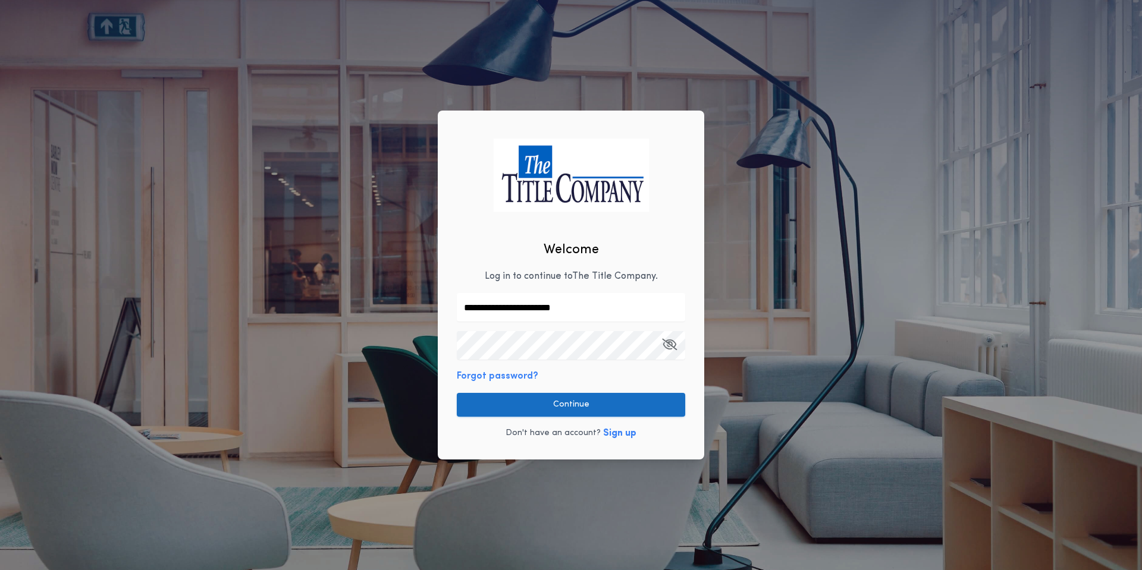
click at [534, 396] on button "Continue" at bounding box center [571, 405] width 228 height 24
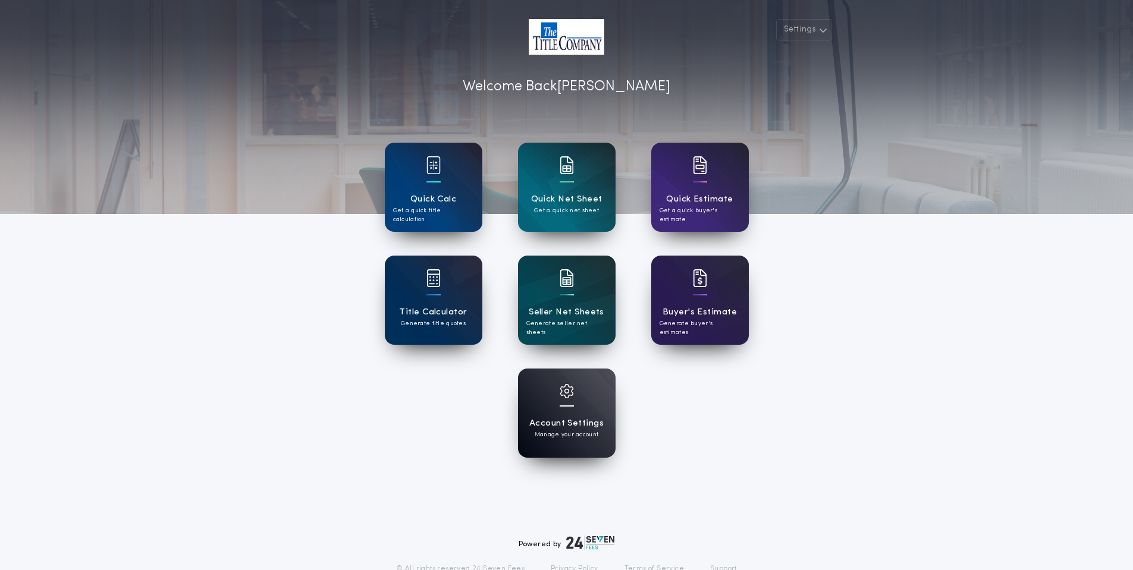
click at [543, 397] on div "Account Settings Manage your account" at bounding box center [567, 413] width 98 height 89
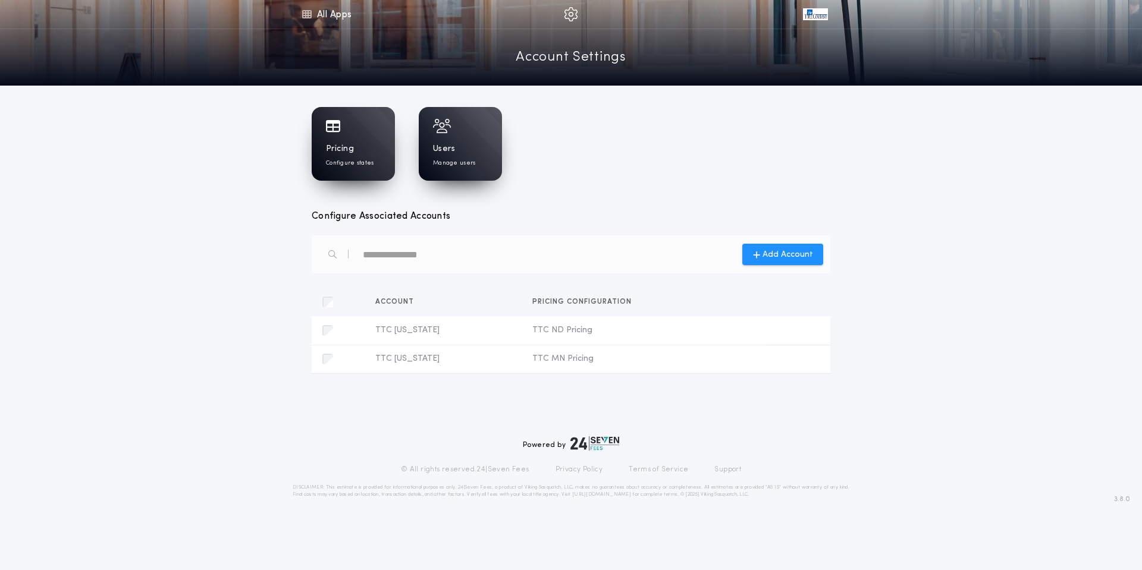
click at [369, 161] on p "Configure states" at bounding box center [350, 163] width 48 height 9
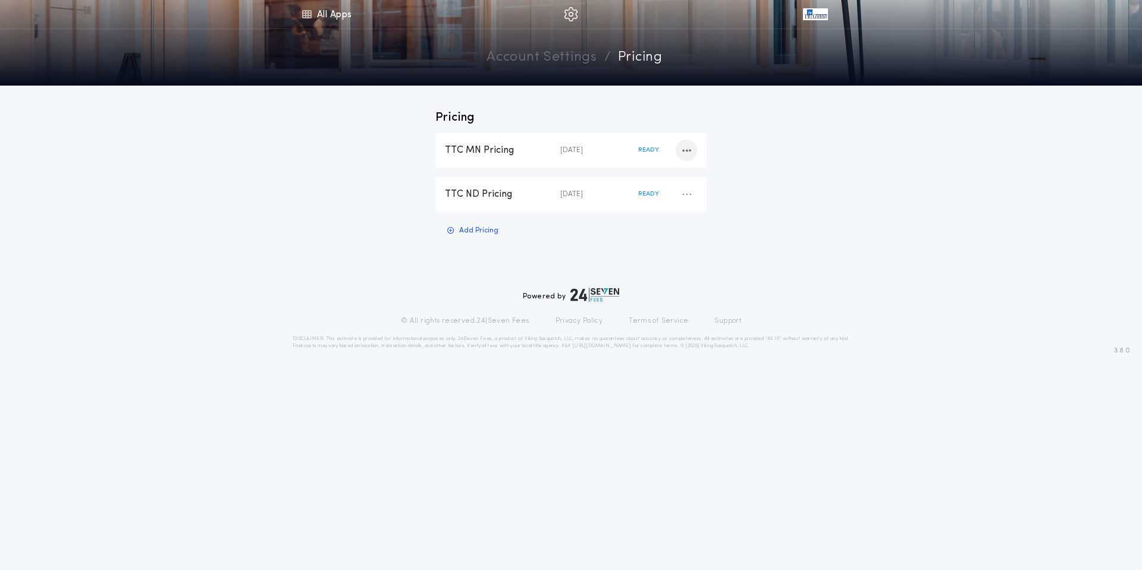
click at [685, 151] on icon "button" at bounding box center [686, 150] width 9 height 1
click at [820, 143] on div "Pricing TTC [GEOGRAPHIC_DATA] Pricing [DATE] READY Duplicate Pricing Delete Pri…" at bounding box center [571, 182] width 1142 height 193
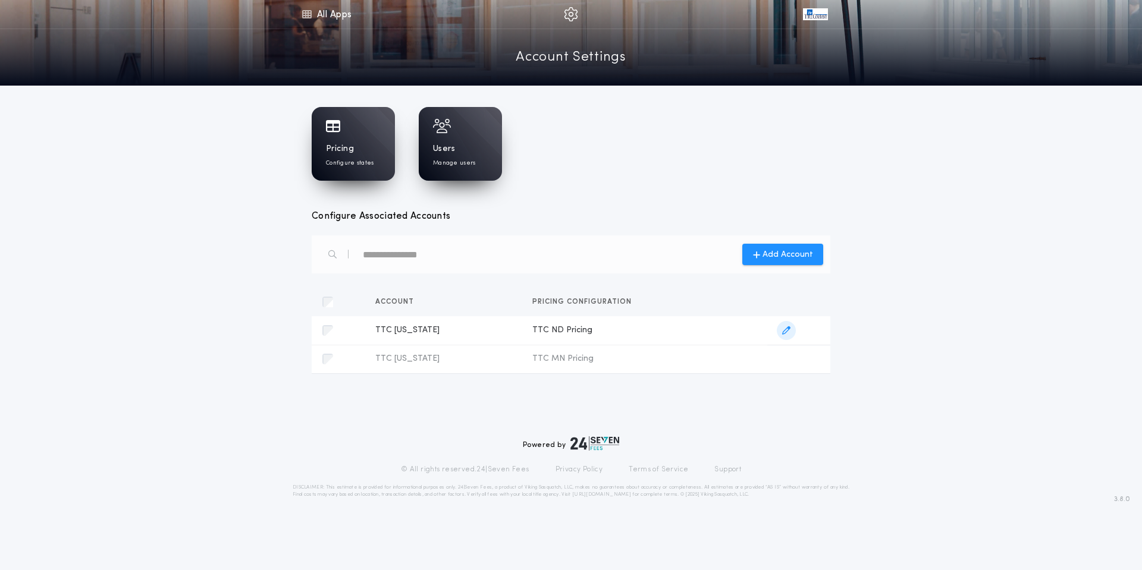
click at [425, 331] on span "TTC [US_STATE]" at bounding box center [444, 331] width 138 height 12
click at [777, 331] on button "button" at bounding box center [796, 330] width 38 height 19
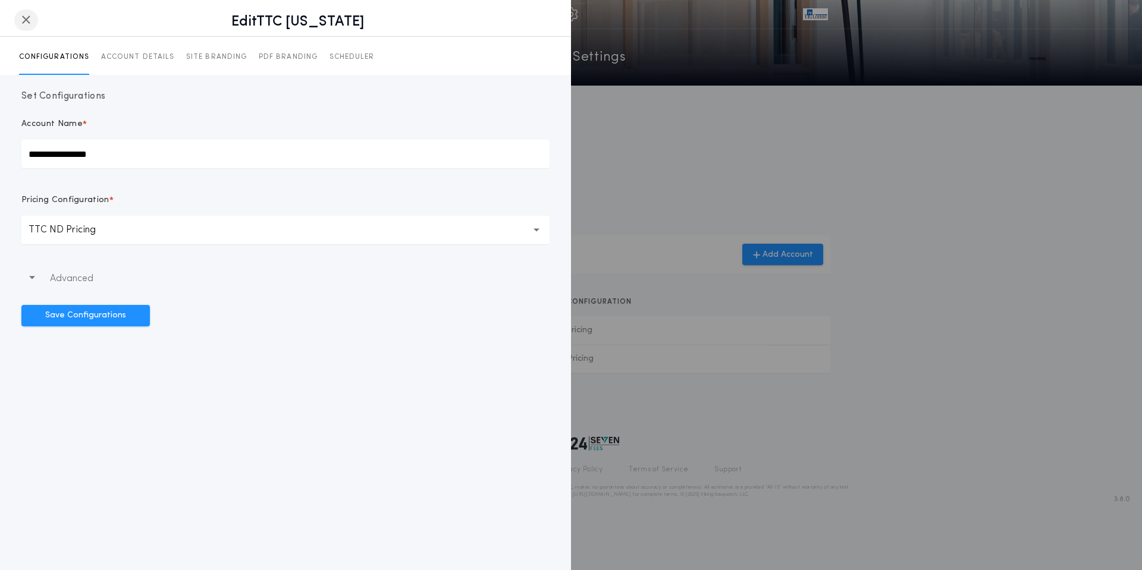
click at [24, 20] on icon "button" at bounding box center [26, 20] width 10 height 1
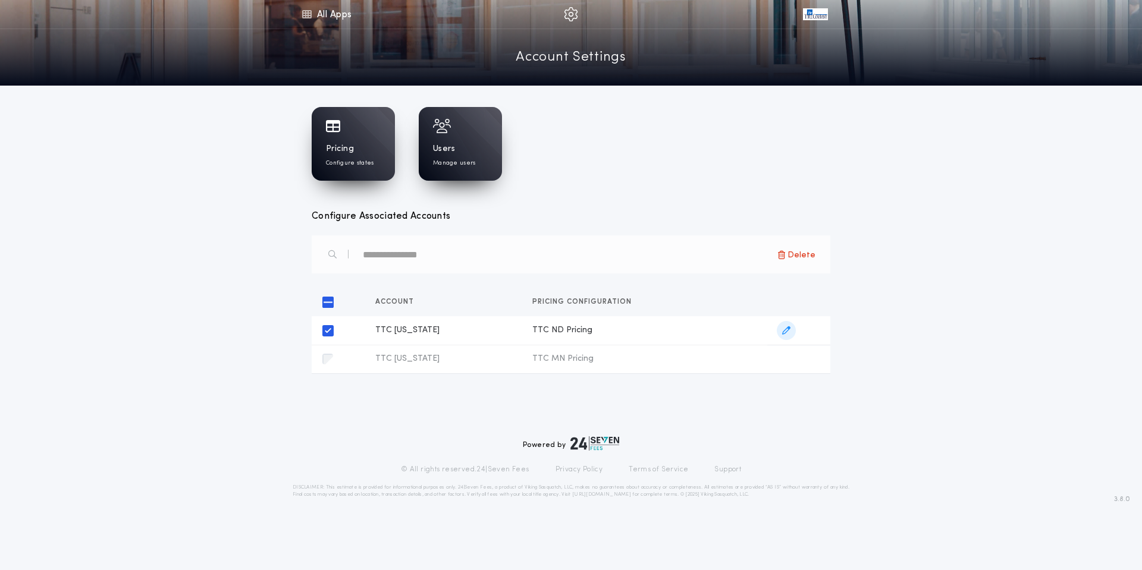
click at [790, 332] on icon "button" at bounding box center [786, 330] width 8 height 8
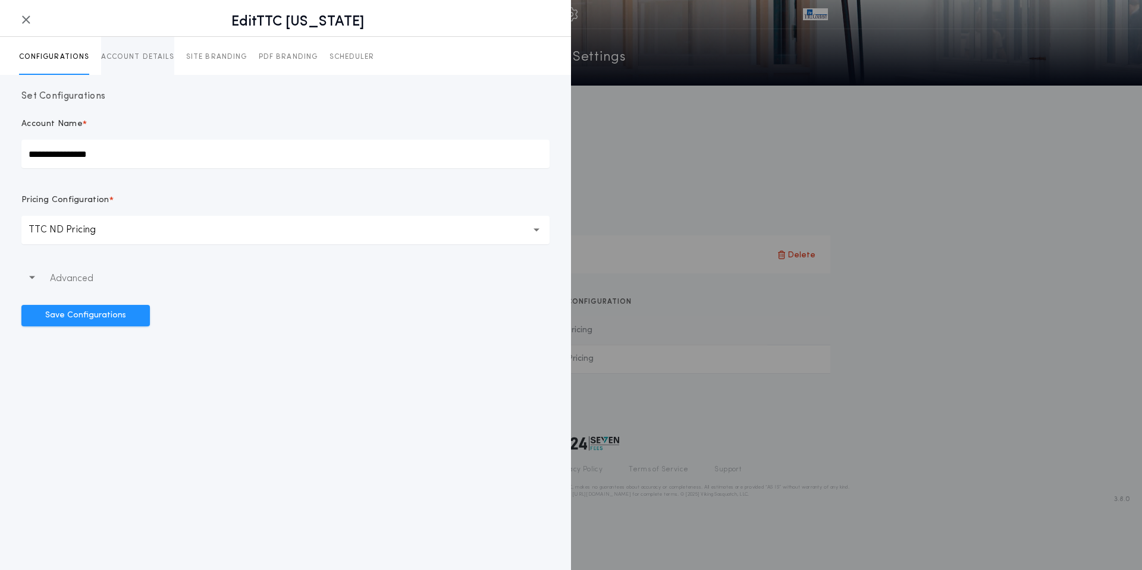
click at [131, 73] on button "ACCOUNT DETAILS" at bounding box center [137, 56] width 73 height 38
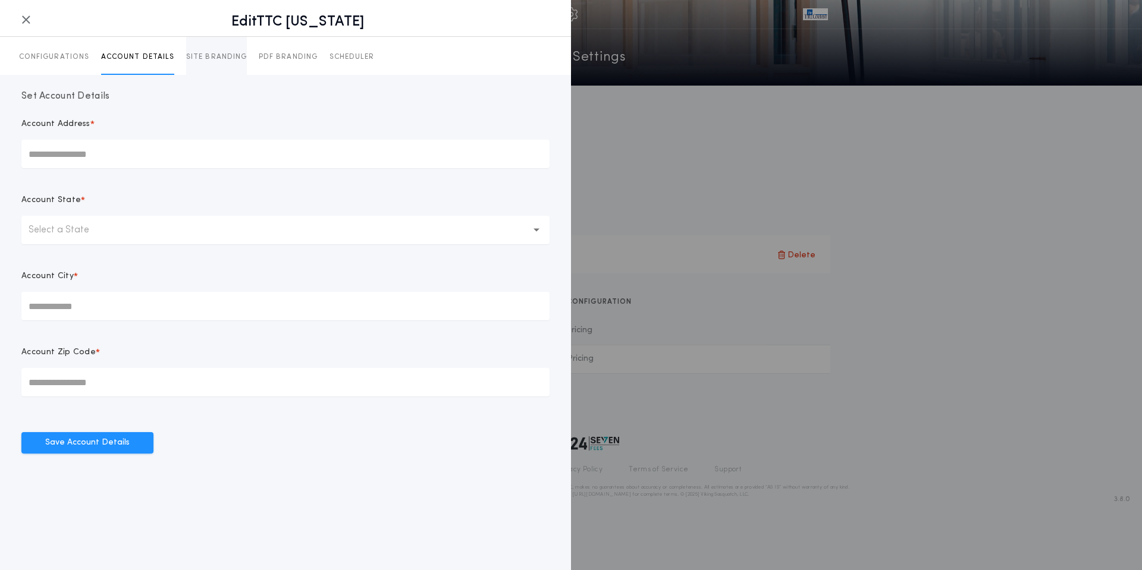
click at [216, 65] on button "SITE BRANDING" at bounding box center [216, 56] width 61 height 38
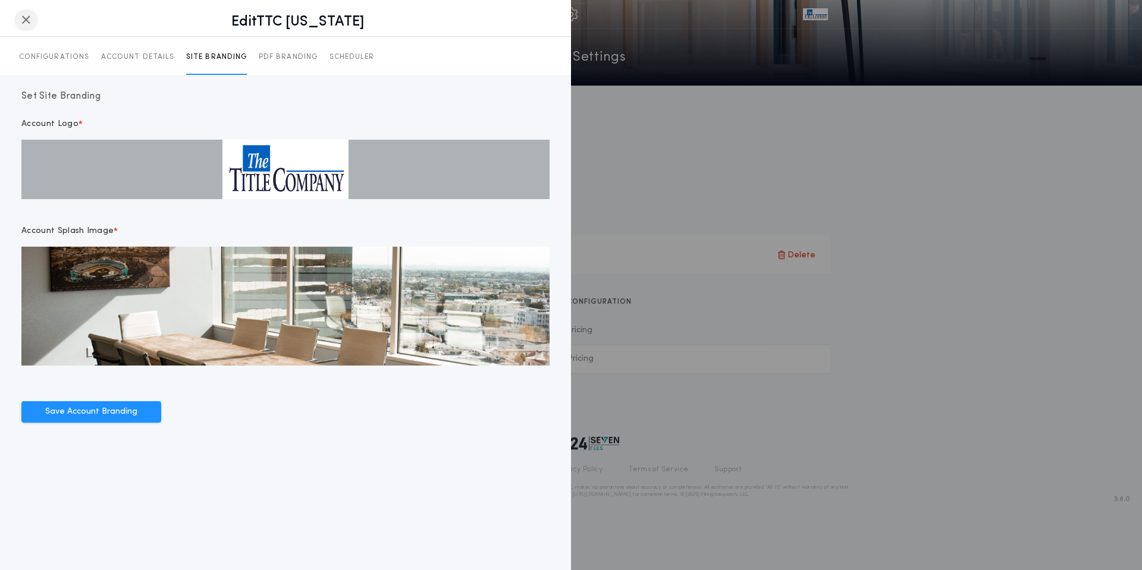
click at [25, 20] on icon "button" at bounding box center [26, 20] width 10 height 1
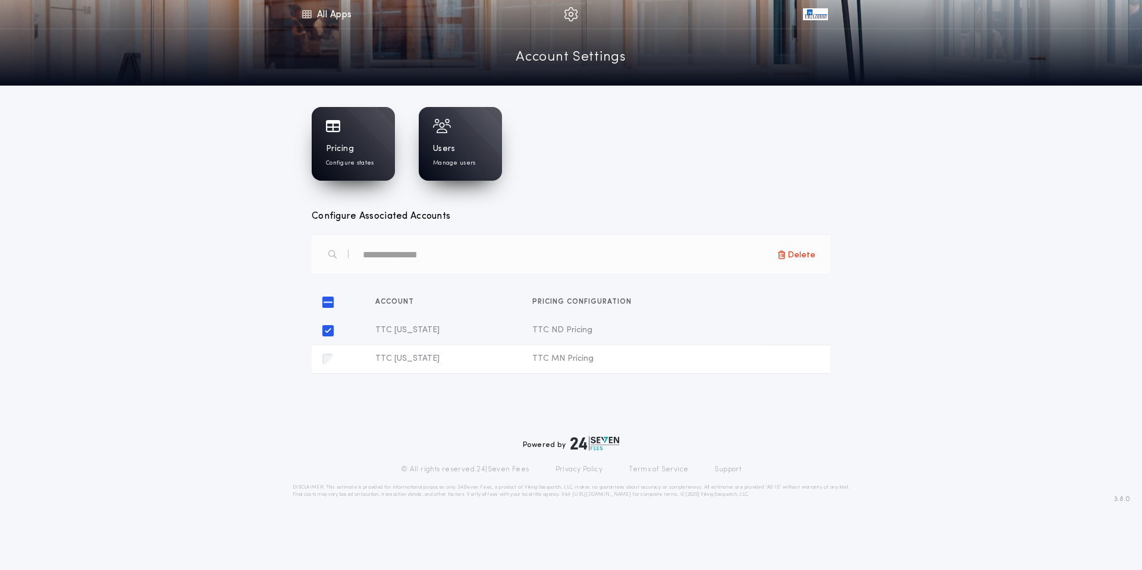
click at [362, 142] on div "Pricing Configure states" at bounding box center [353, 144] width 83 height 74
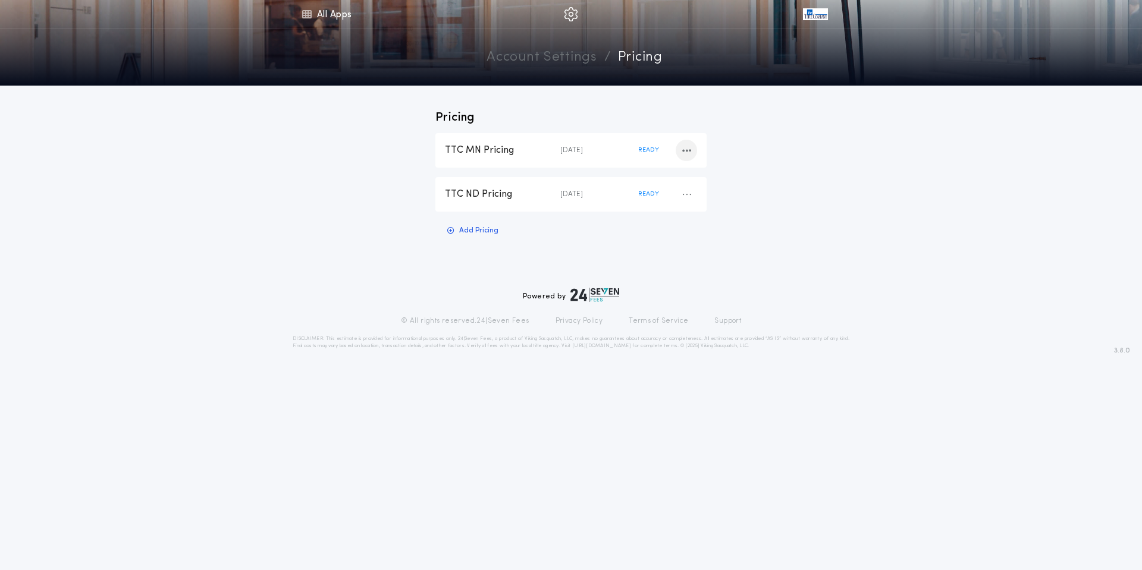
click at [690, 151] on icon "button" at bounding box center [686, 150] width 9 height 1
click at [494, 149] on div "TTC MN Pricing" at bounding box center [502, 150] width 115 height 13
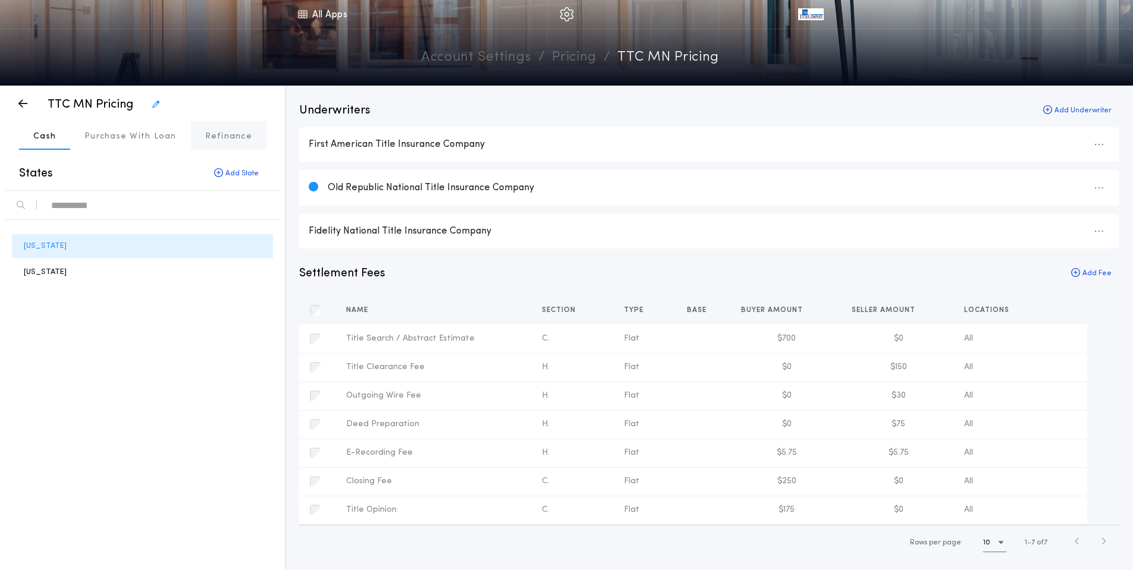
click at [199, 134] on button "Refinance" at bounding box center [229, 135] width 76 height 29
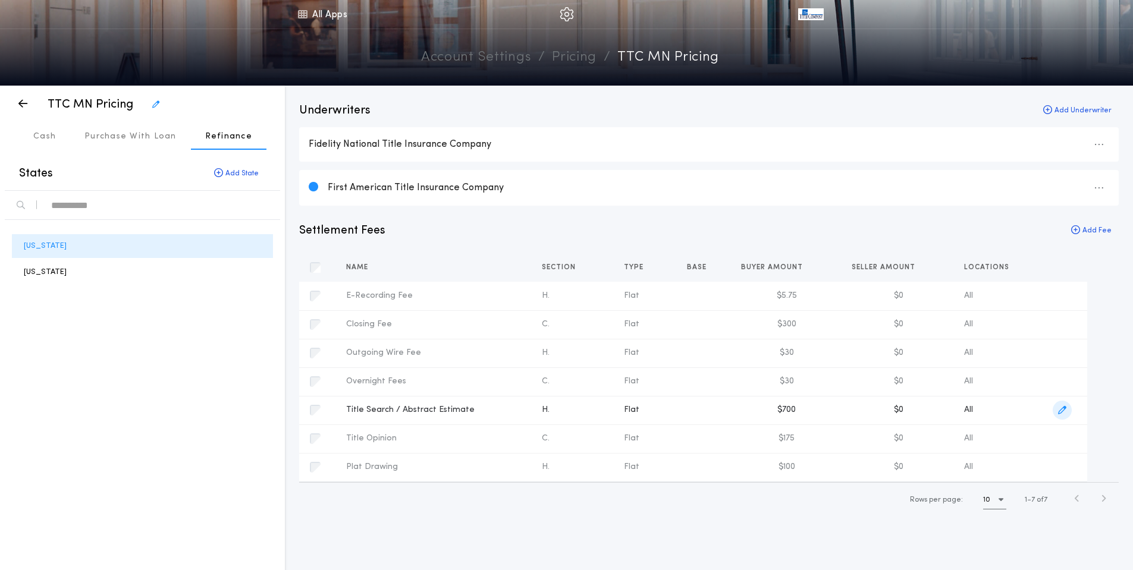
click at [1060, 411] on icon "button" at bounding box center [1062, 410] width 8 height 8
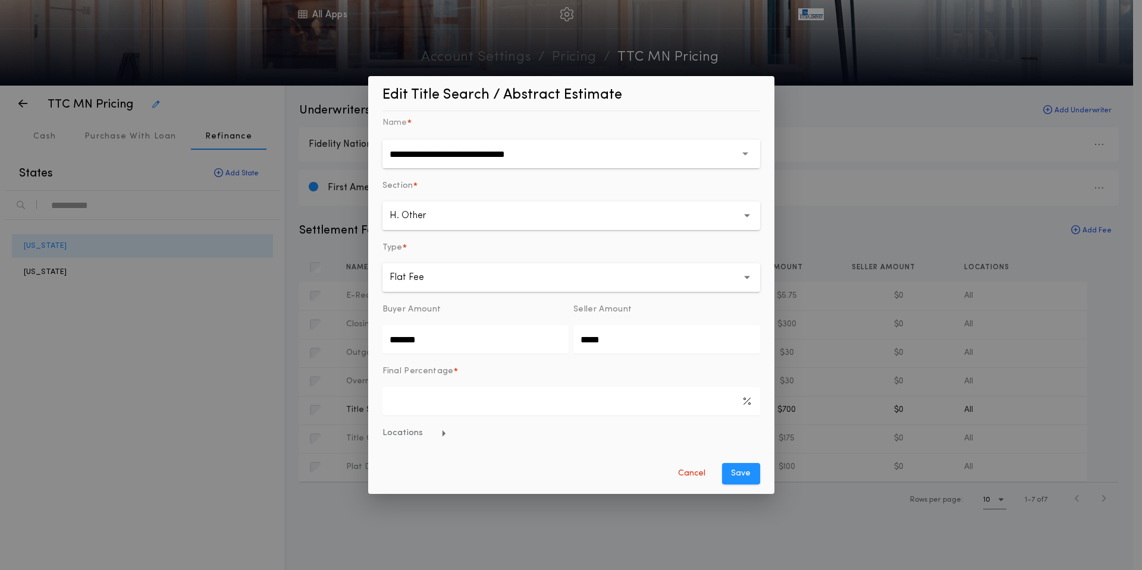
drag, startPoint x: 473, startPoint y: 333, endPoint x: 353, endPoint y: 332, distance: 119.5
click at [356, 332] on div "**********" at bounding box center [571, 285] width 1142 height 570
type input "*******"
click at [746, 468] on button "Save" at bounding box center [741, 473] width 38 height 21
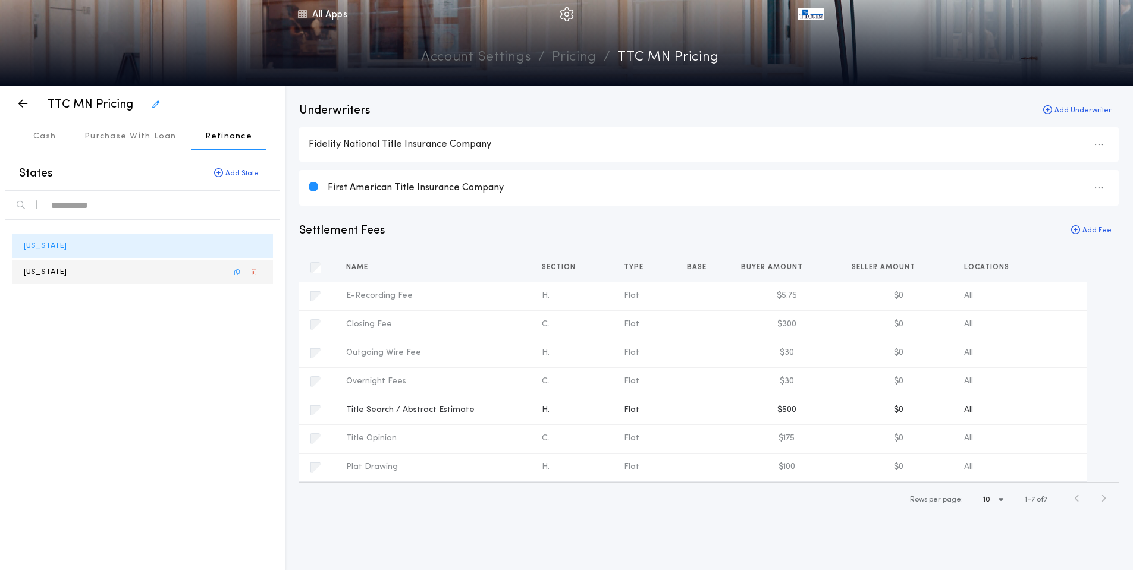
click at [94, 266] on div "[US_STATE]" at bounding box center [142, 272] width 261 height 24
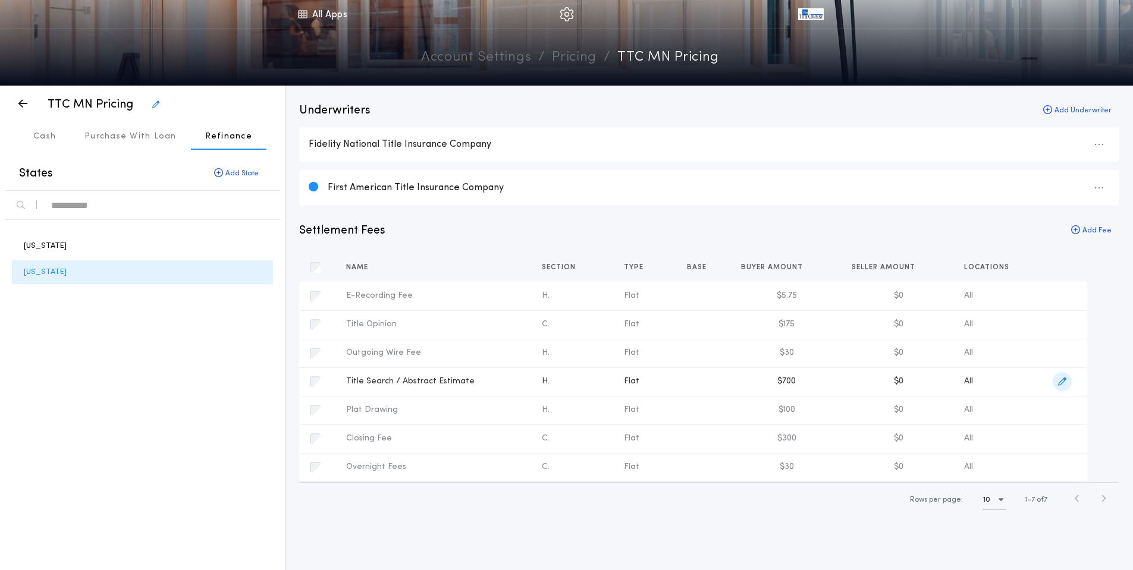
click at [1064, 381] on icon "button" at bounding box center [1062, 382] width 8 height 8
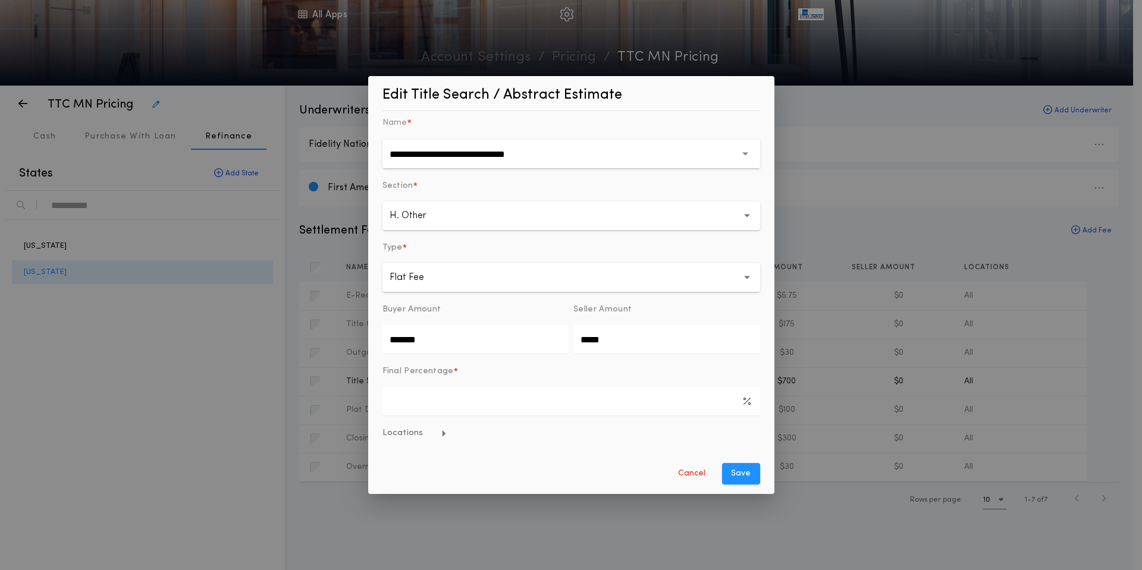
drag, startPoint x: 499, startPoint y: 345, endPoint x: 217, endPoint y: 331, distance: 282.8
click at [218, 331] on div "**********" at bounding box center [571, 285] width 1142 height 570
type input "*******"
click at [741, 472] on button "Save" at bounding box center [741, 473] width 38 height 21
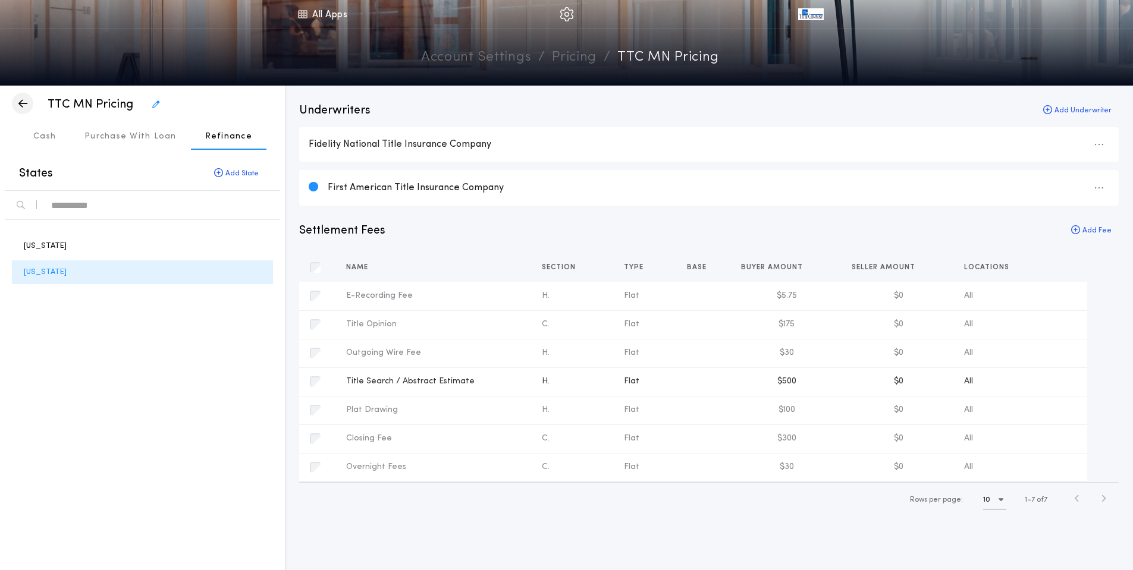
click at [19, 104] on icon "button" at bounding box center [22, 103] width 9 height 1
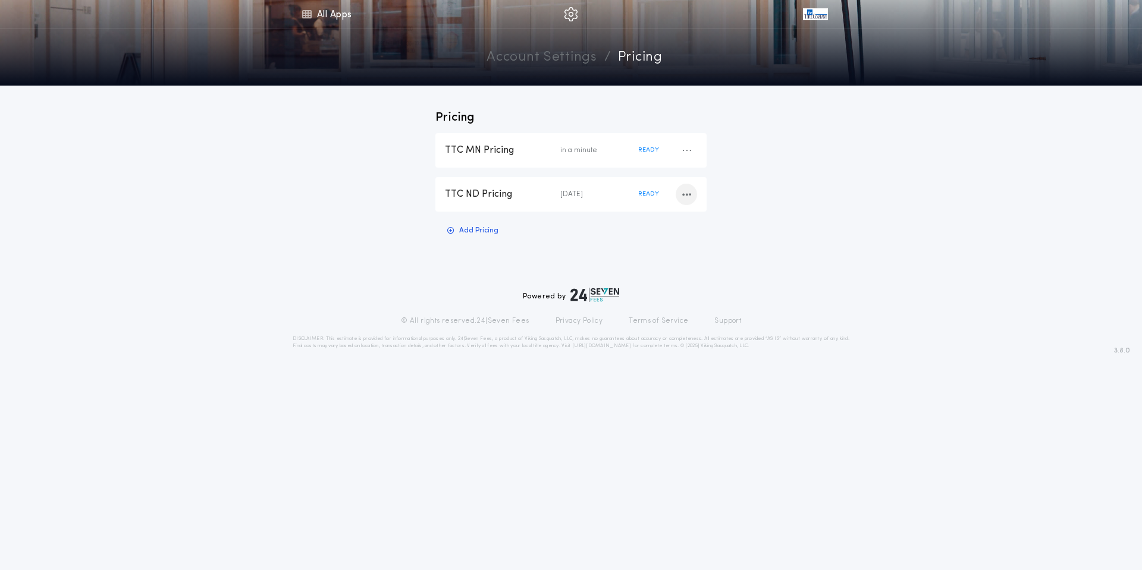
click at [690, 195] on icon "button" at bounding box center [686, 194] width 9 height 1
click at [491, 184] on div "TTC ND Pricing [DATE] READY" at bounding box center [570, 194] width 271 height 34
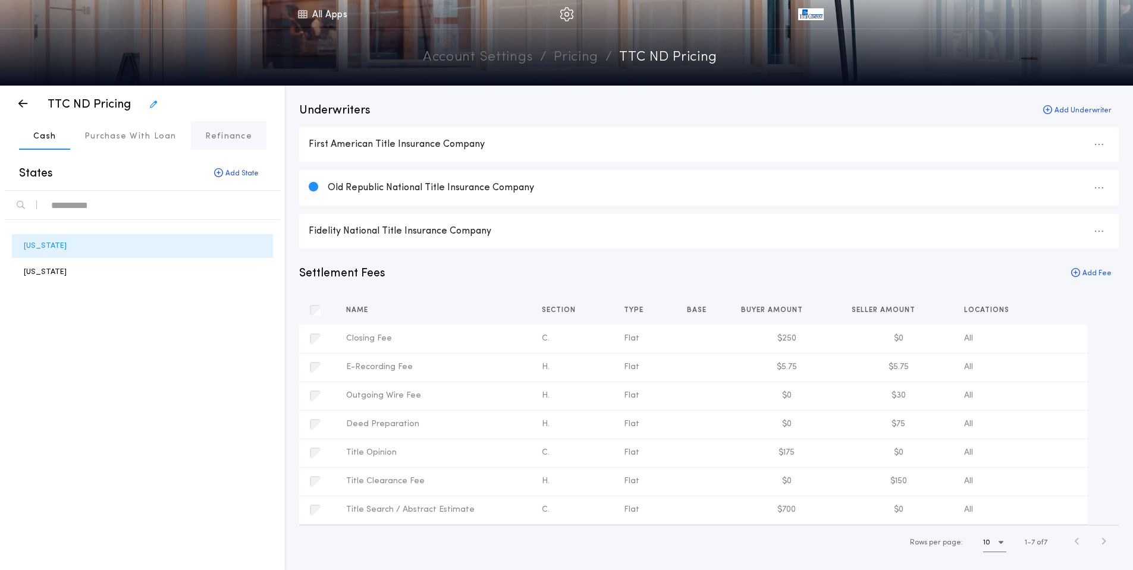
click at [221, 143] on button "Refinance" at bounding box center [229, 135] width 76 height 29
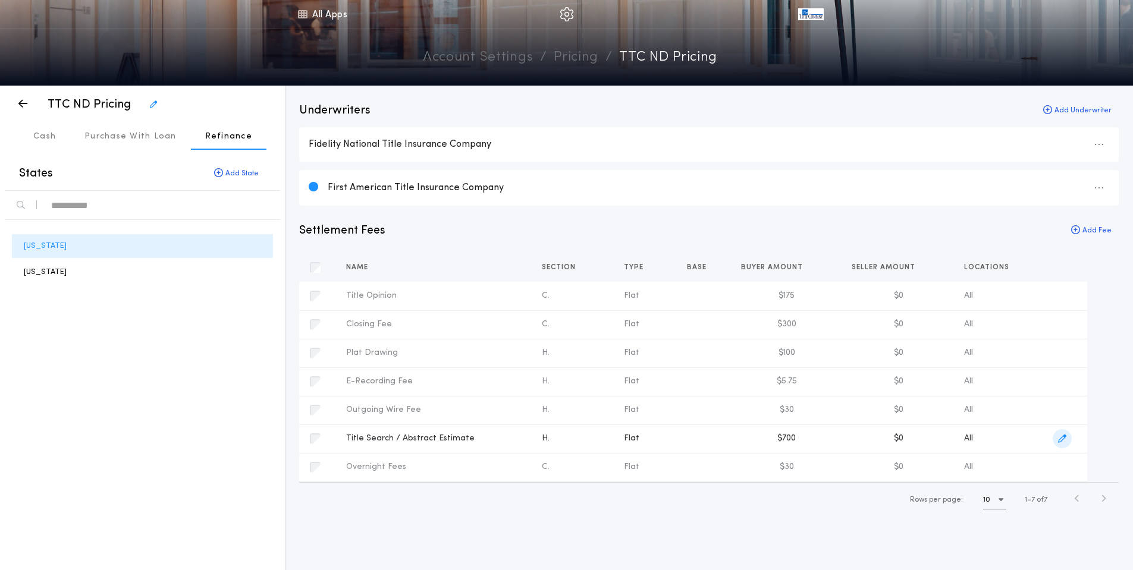
click at [1060, 439] on icon "button" at bounding box center [1062, 439] width 8 height 8
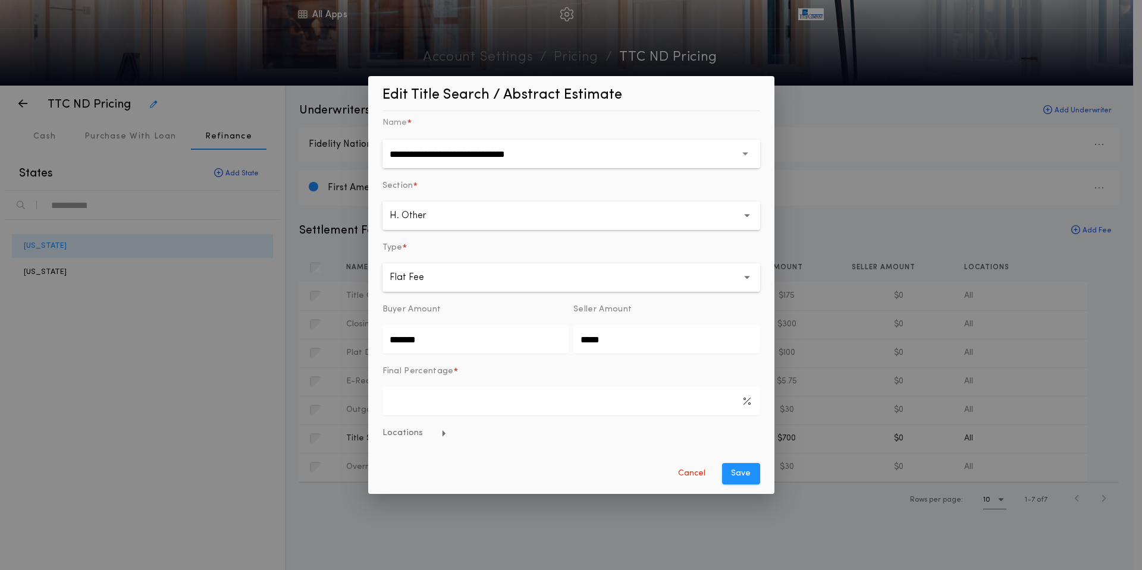
drag, startPoint x: 238, startPoint y: 337, endPoint x: 210, endPoint y: 337, distance: 28.5
click at [210, 337] on div "**********" at bounding box center [571, 285] width 1142 height 570
type input "*******"
click at [730, 466] on button "Save" at bounding box center [741, 473] width 38 height 21
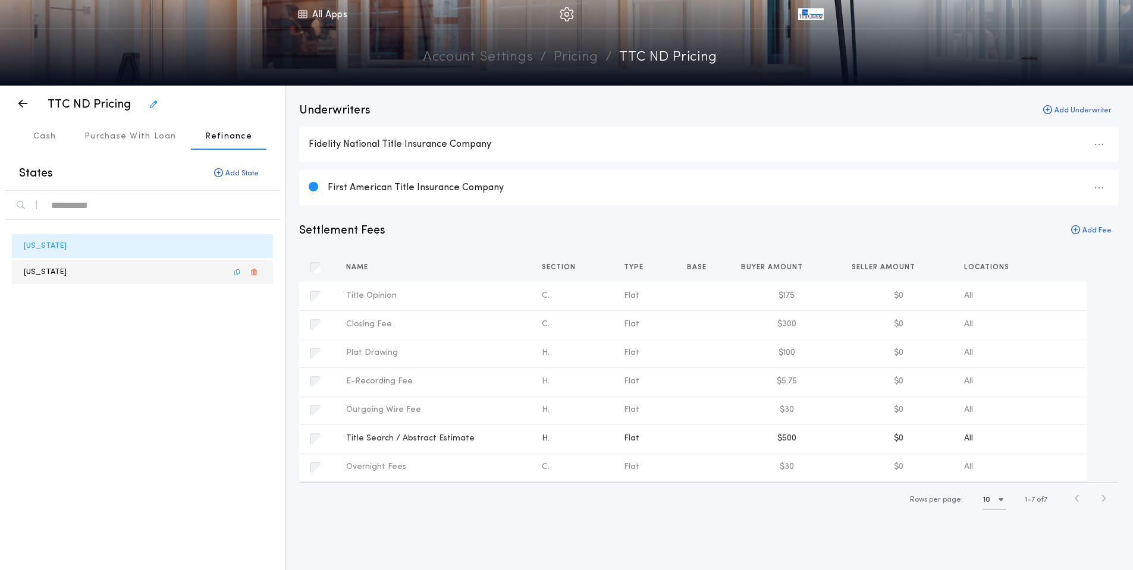
click at [49, 268] on p "[US_STATE]" at bounding box center [45, 271] width 43 height 11
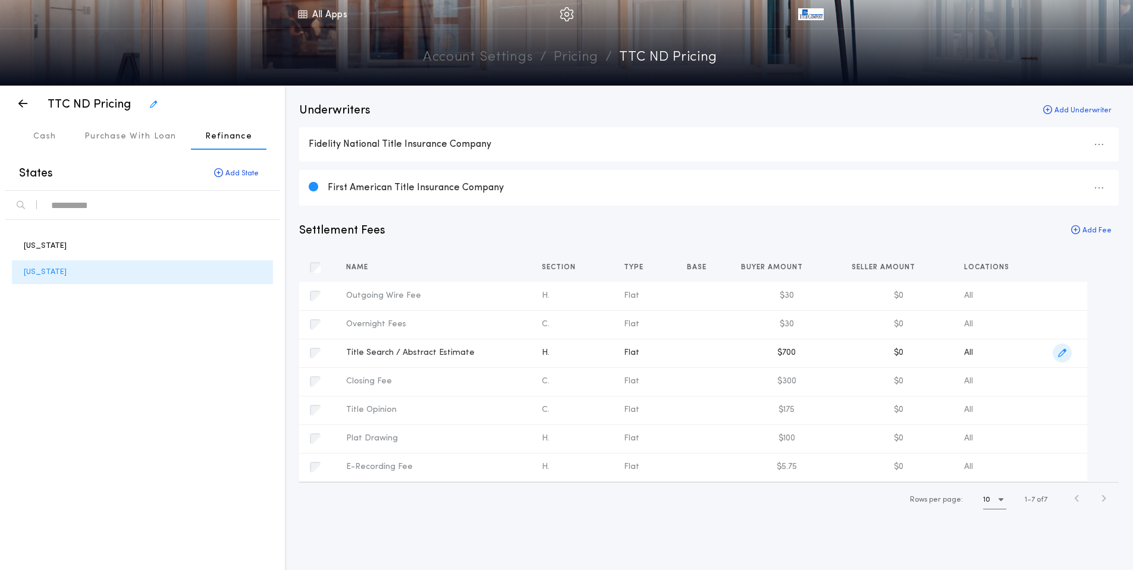
click at [1063, 352] on icon "button" at bounding box center [1062, 353] width 8 height 8
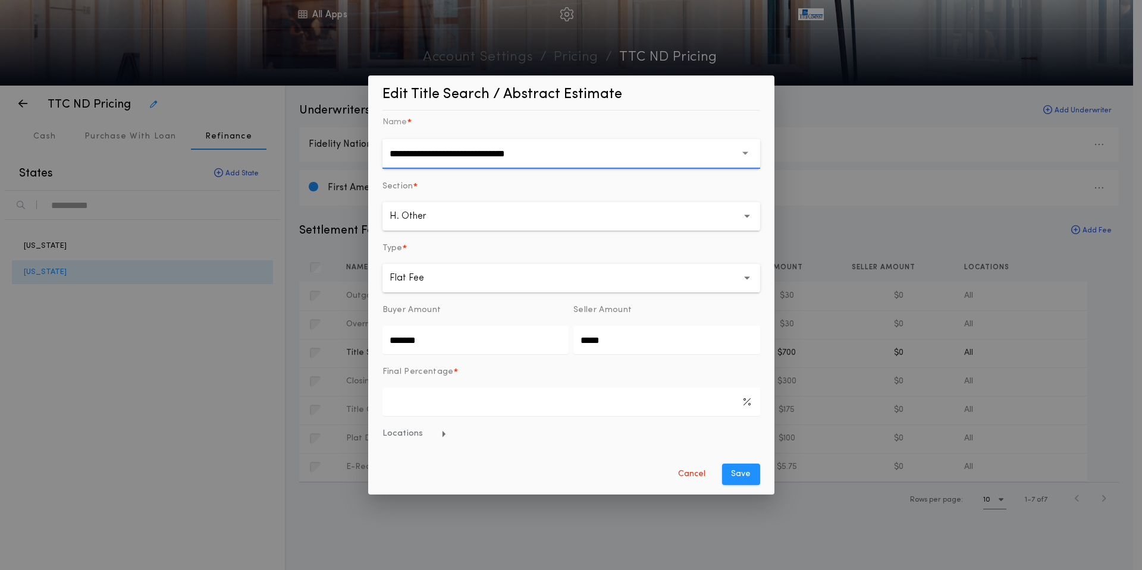
drag, startPoint x: 495, startPoint y: 343, endPoint x: 228, endPoint y: 339, distance: 267.0
click at [232, 338] on div "**********" at bounding box center [571, 285] width 1142 height 570
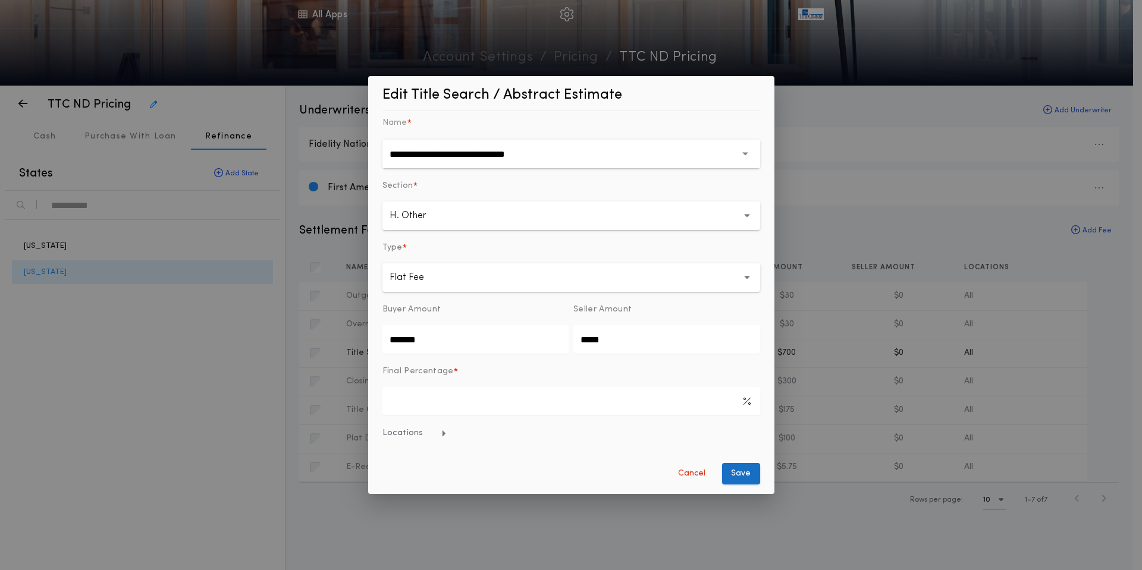
type input "*******"
click at [733, 469] on button "Save" at bounding box center [741, 473] width 38 height 21
